Goal: Browse casually

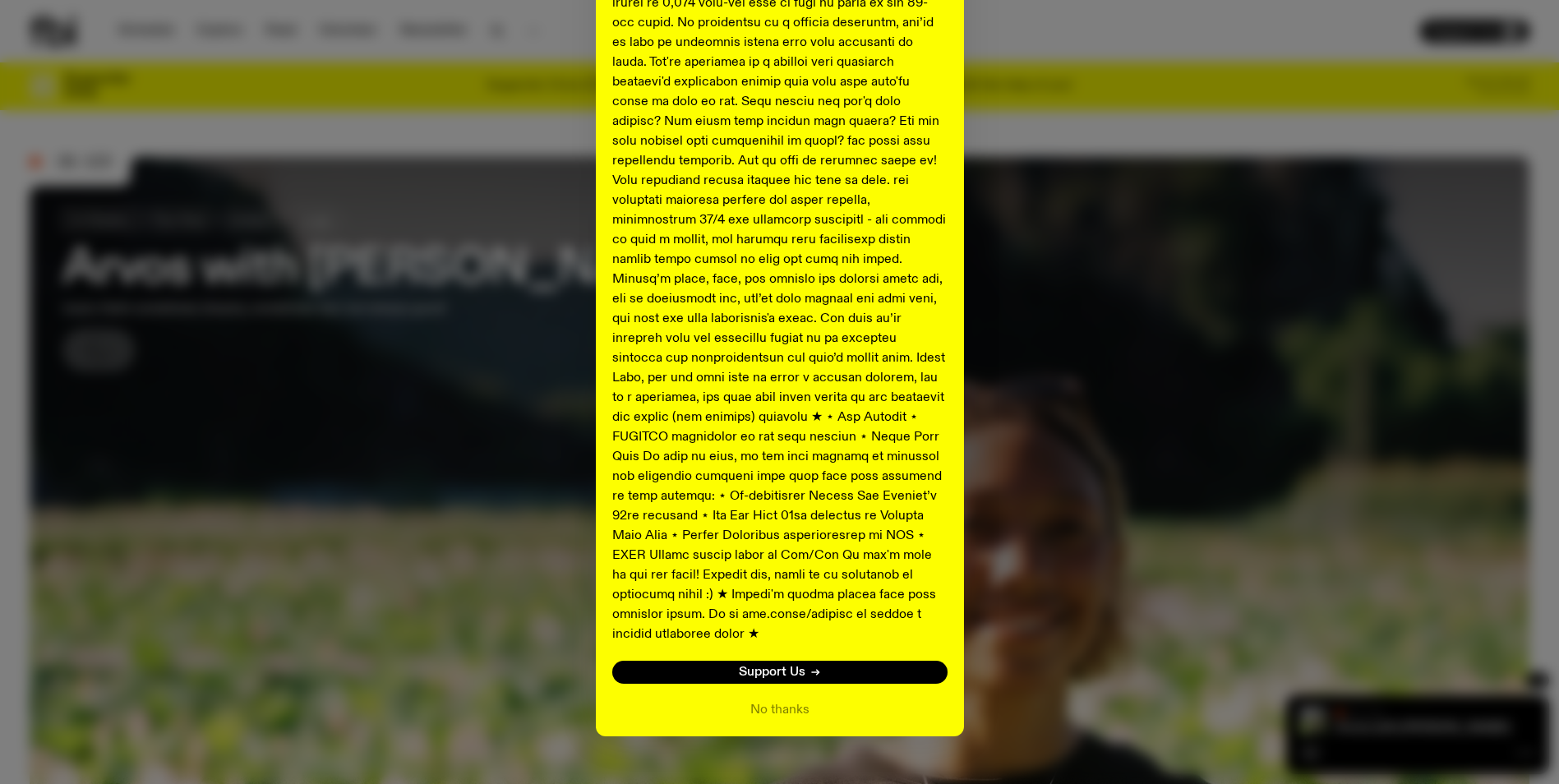
scroll to position [654, 0]
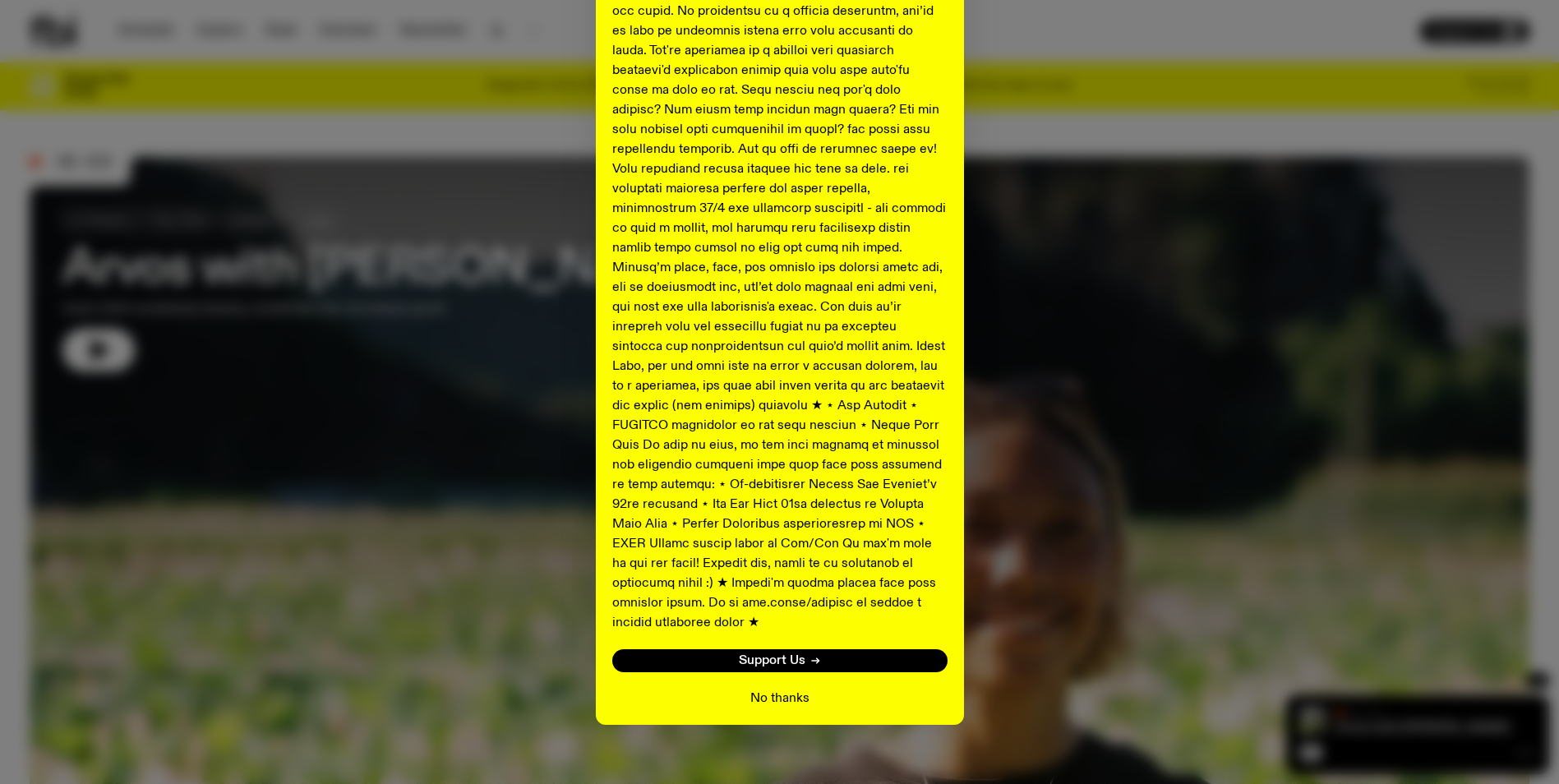
click at [760, 688] on button "No thanks" at bounding box center [780, 698] width 59 height 20
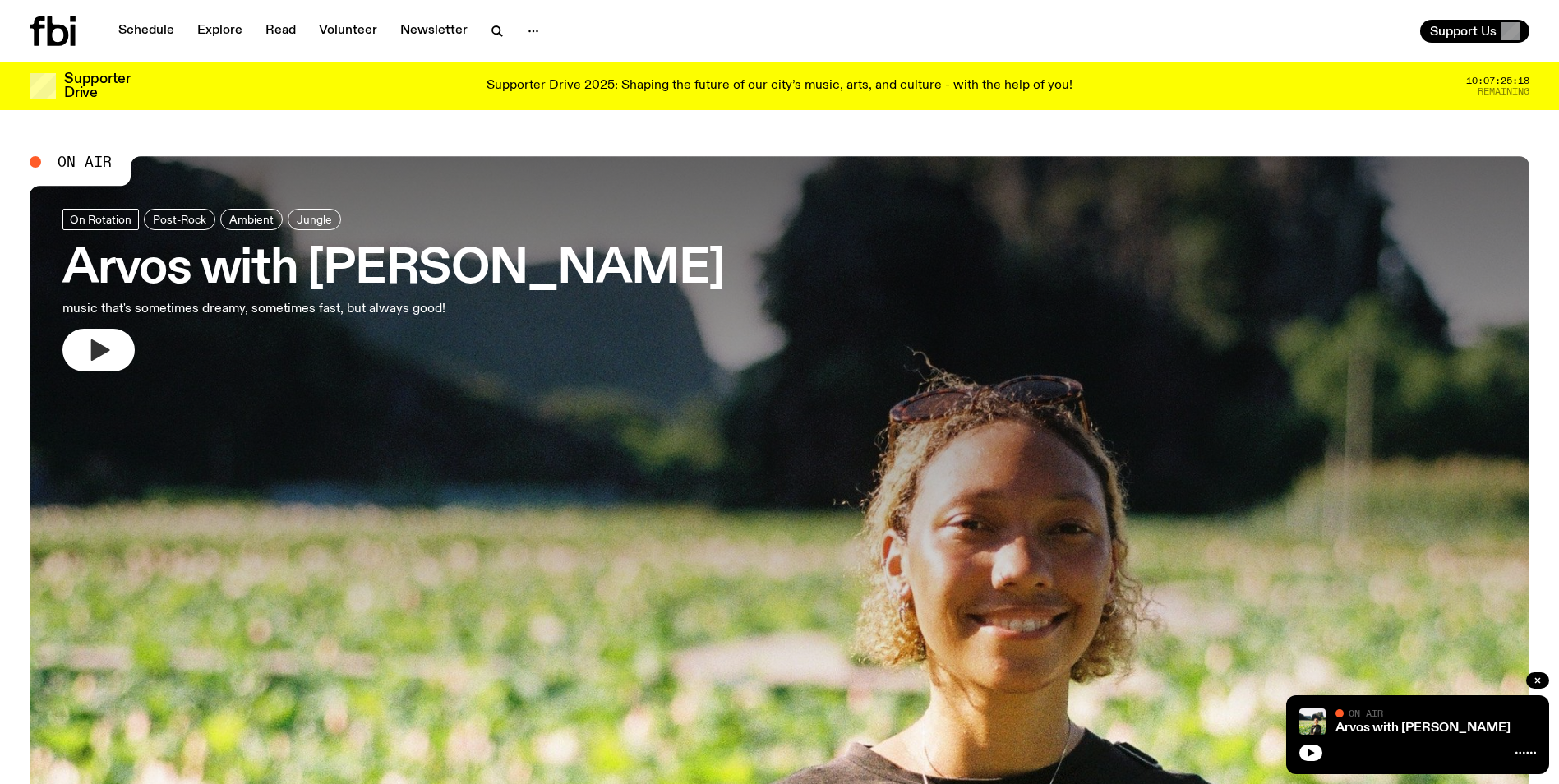
click at [112, 338] on button "button" at bounding box center [99, 350] width 72 height 43
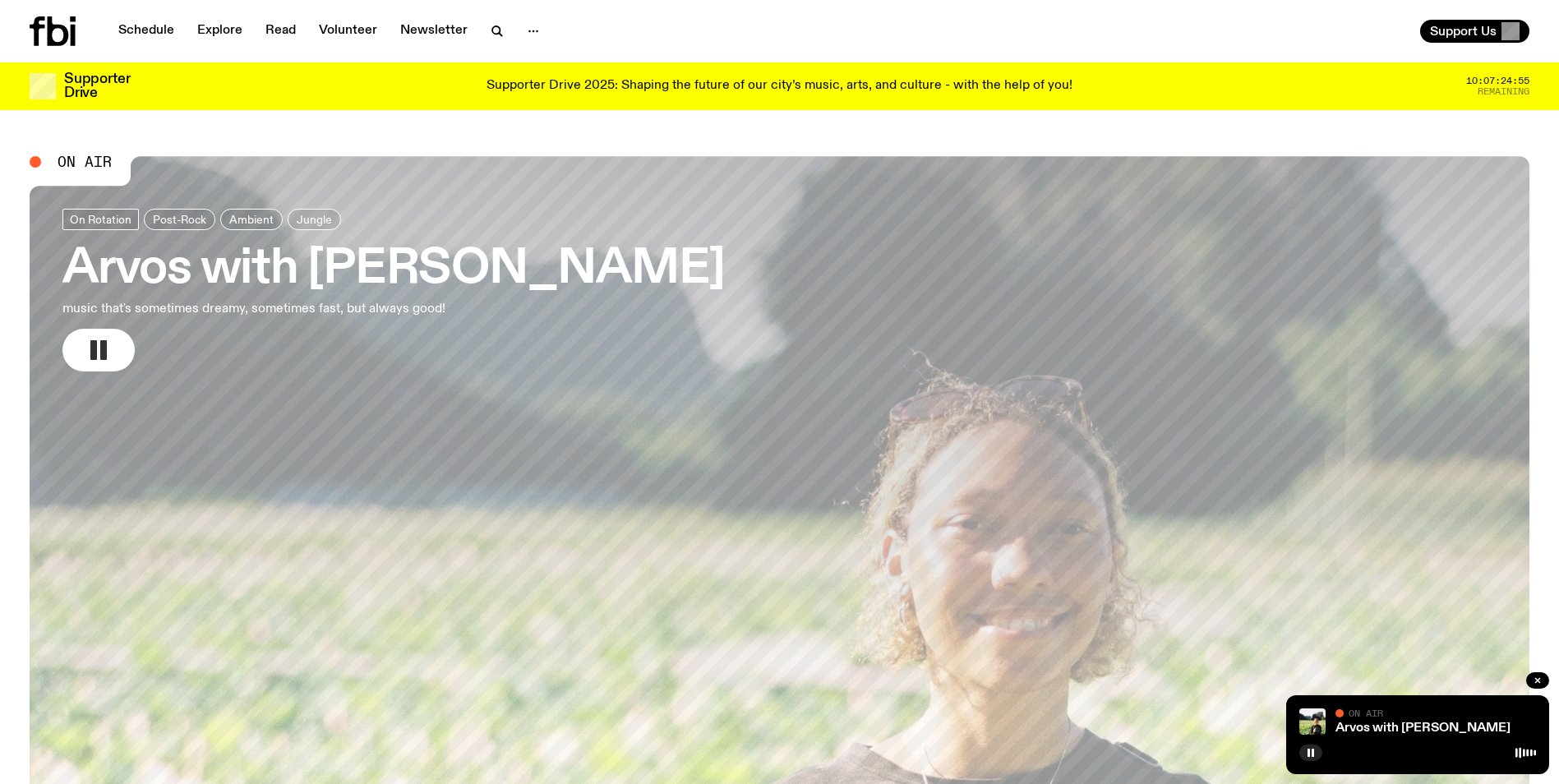
click at [90, 359] on icon "button" at bounding box center [99, 350] width 26 height 26
